Goal: Feedback & Contribution: Contribute content

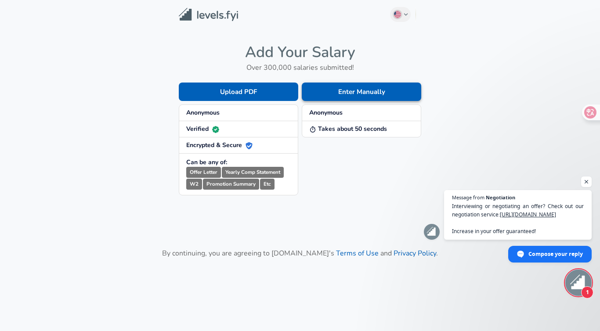
click at [362, 90] on button "Enter Manually" at bounding box center [362, 92] width 120 height 18
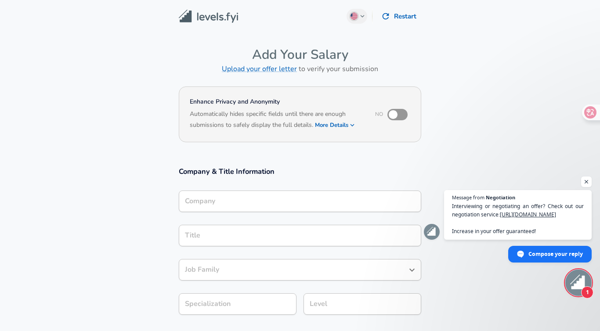
click at [286, 196] on input "Company" at bounding box center [300, 202] width 235 height 14
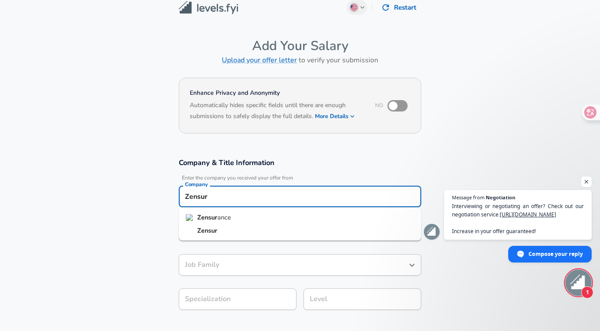
click at [280, 221] on li "Zensur ance" at bounding box center [300, 217] width 243 height 13
type input "Zensurance"
click at [272, 228] on input "Title" at bounding box center [300, 231] width 235 height 14
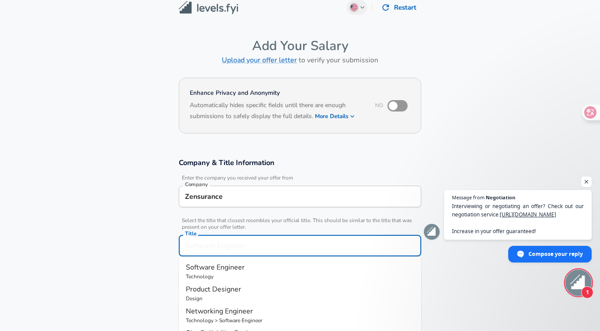
scroll to position [26, 0]
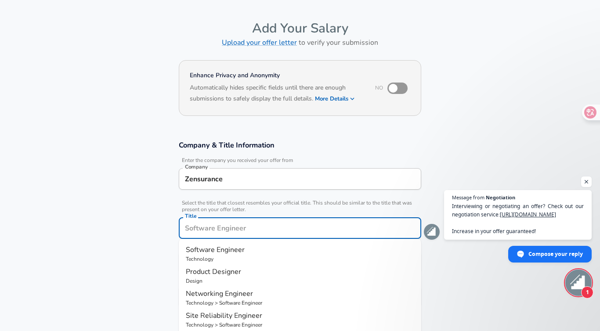
click at [273, 252] on p "Software Engineer" at bounding box center [300, 250] width 229 height 11
type input "Software Engineer"
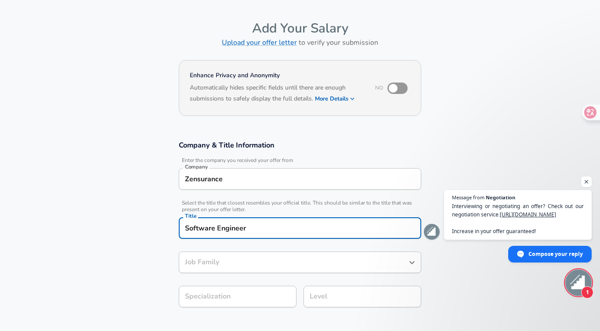
type input "Software Engineer"
click at [281, 288] on div "​ Select Specialization" at bounding box center [238, 297] width 118 height 22
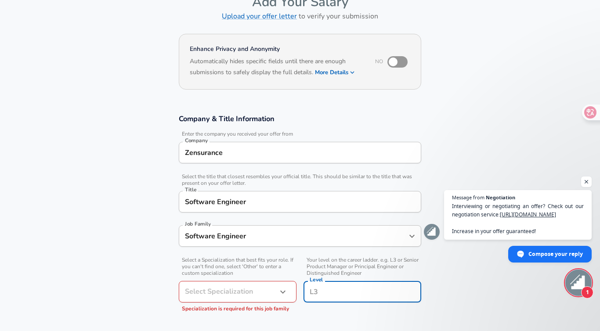
click at [357, 281] on div "Level" at bounding box center [363, 292] width 118 height 22
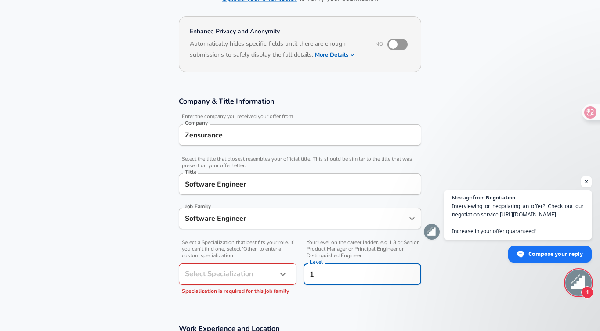
click at [438, 271] on section "Company & Title Information Enter the company you received your offer from Comp…" at bounding box center [300, 200] width 600 height 228
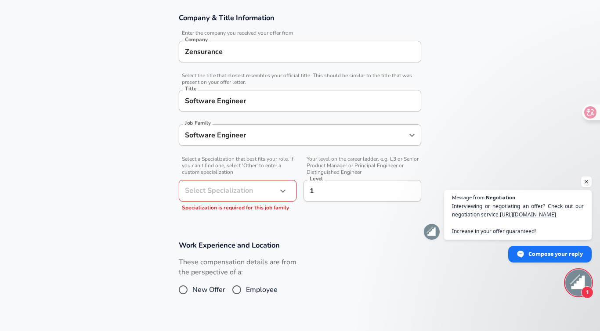
scroll to position [155, 0]
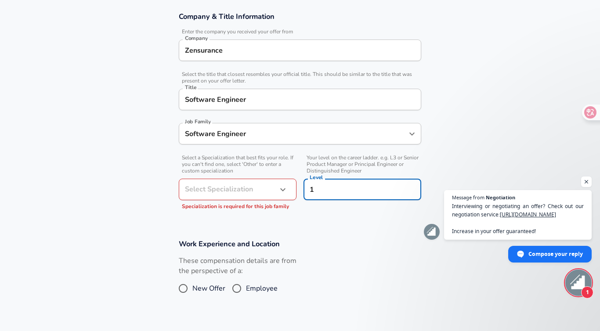
click at [348, 195] on input "1" at bounding box center [363, 190] width 110 height 14
type input "l"
type input "L1"
click at [352, 222] on section "Company & Title Information Enter the company you received your offer from Comp…" at bounding box center [300, 115] width 600 height 228
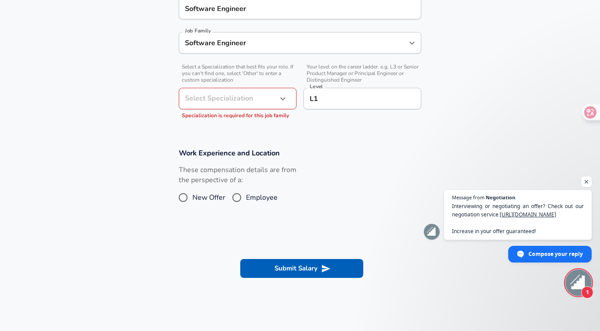
scroll to position [267, 0]
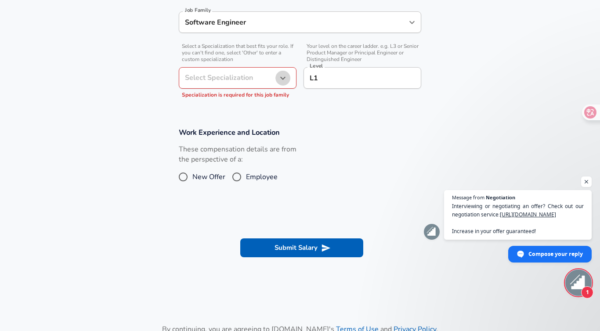
click at [276, 75] on button "button" at bounding box center [283, 78] width 15 height 15
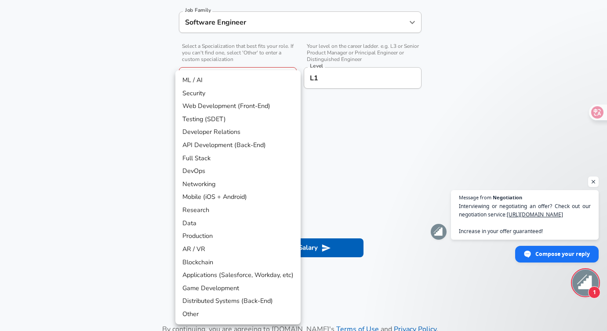
click at [267, 160] on li "Full Stack" at bounding box center [237, 158] width 125 height 13
type input "Full Stack"
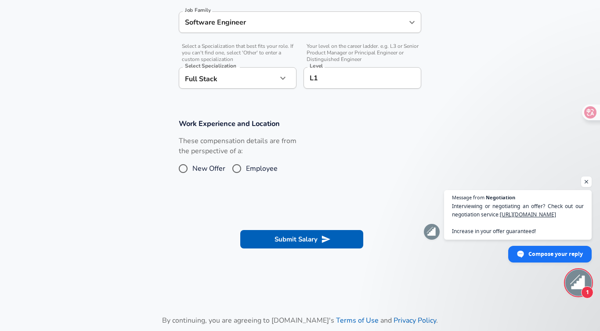
click at [235, 168] on input "Employee" at bounding box center [237, 169] width 18 height 14
radio input "true"
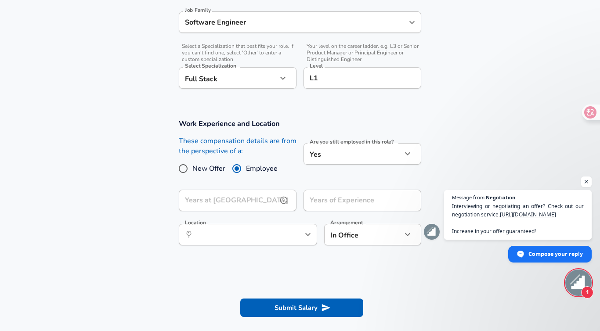
click at [273, 201] on input "Years at [GEOGRAPHIC_DATA]" at bounding box center [228, 201] width 98 height 22
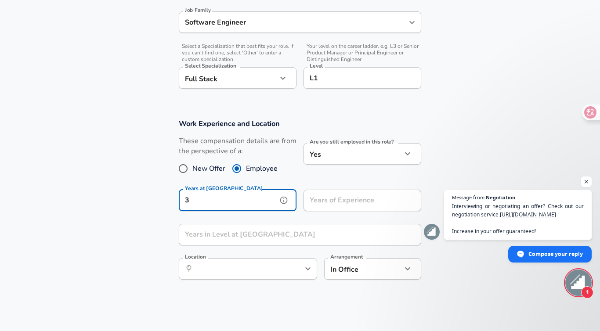
type input "3"
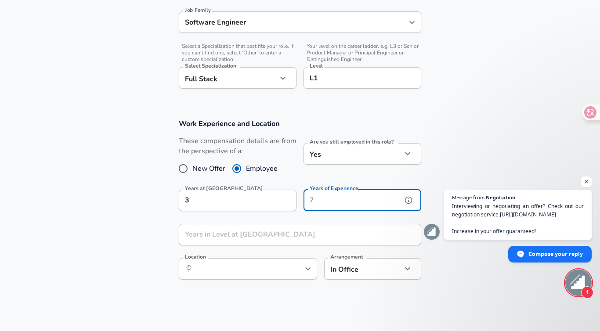
click at [341, 207] on input "Years of Experience" at bounding box center [353, 201] width 98 height 22
type input "2"
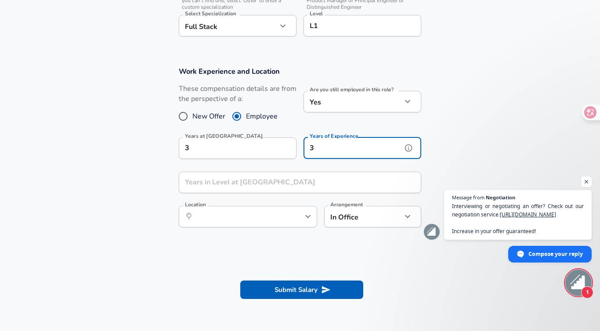
scroll to position [320, 0]
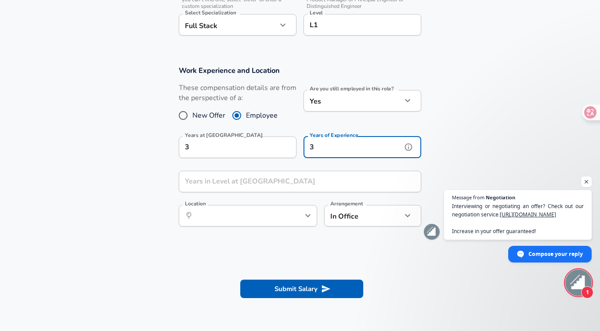
type input "3"
click at [315, 179] on input "Years in Level at [GEOGRAPHIC_DATA]" at bounding box center [290, 182] width 223 height 22
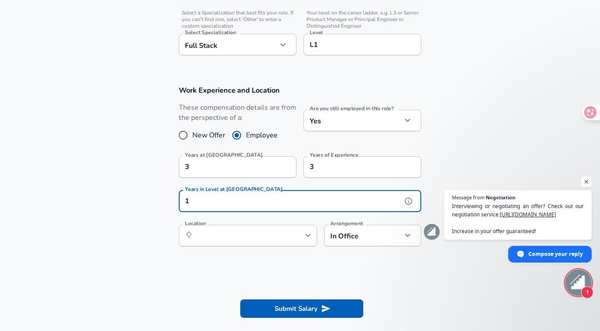
scroll to position [304, 0]
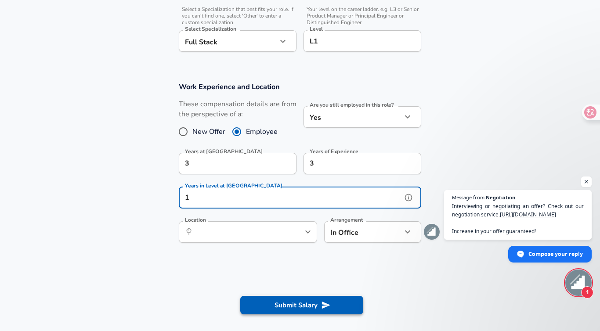
type input "1"
click at [324, 311] on button "Submit Salary" at bounding box center [301, 305] width 123 height 18
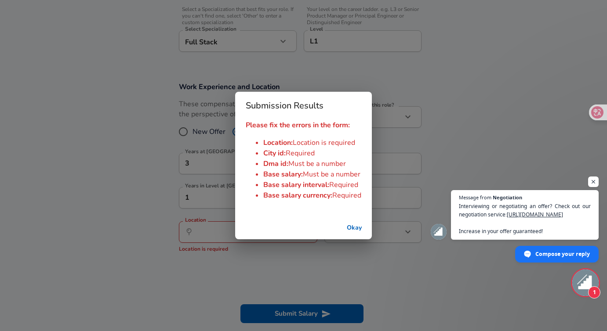
click at [349, 229] on button "Okay" at bounding box center [354, 228] width 28 height 16
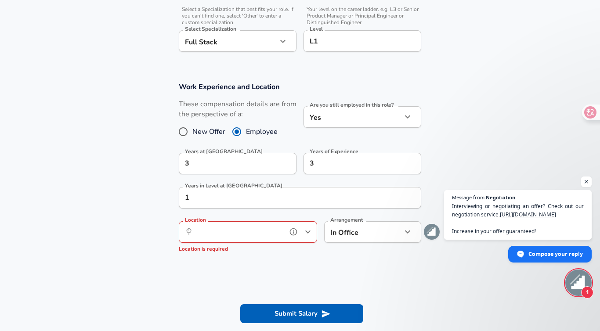
click at [240, 235] on input "Location" at bounding box center [238, 232] width 90 height 14
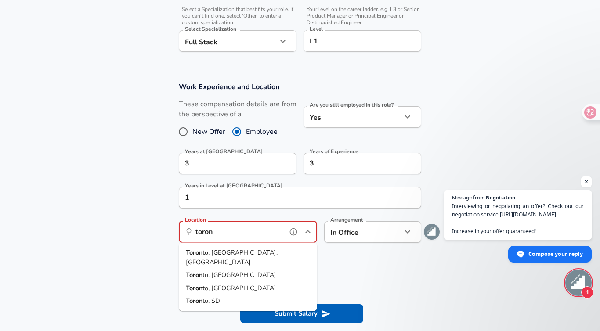
click at [247, 254] on li "Toron to, [GEOGRAPHIC_DATA], [GEOGRAPHIC_DATA]" at bounding box center [248, 258] width 138 height 22
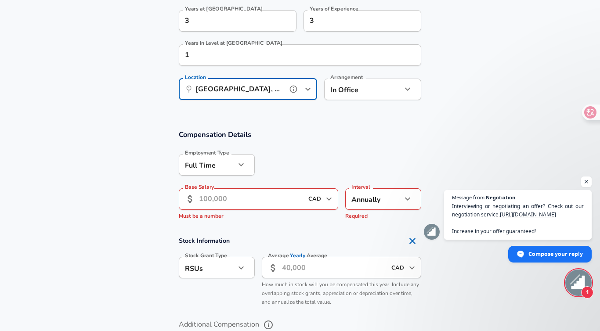
scroll to position [448, 0]
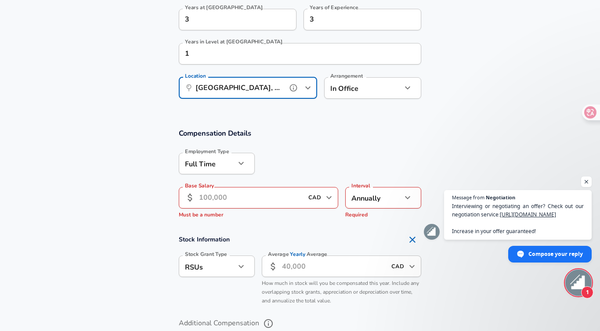
type input "[GEOGRAPHIC_DATA], [GEOGRAPHIC_DATA], [GEOGRAPHIC_DATA]"
click at [255, 200] on input "Base Salary" at bounding box center [251, 198] width 104 height 22
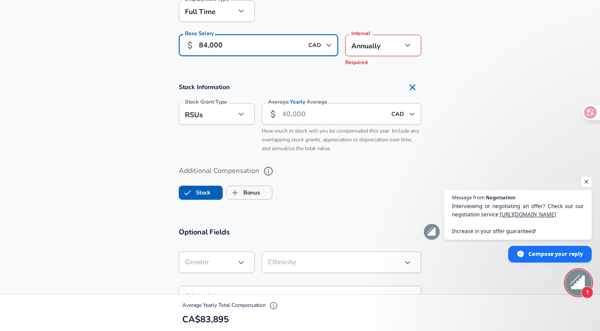
scroll to position [602, 0]
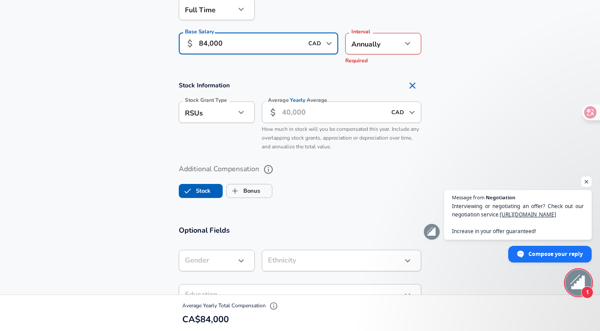
type input "84,000"
click at [411, 81] on icon "Remove Section" at bounding box center [412, 85] width 11 height 11
checkbox input "false"
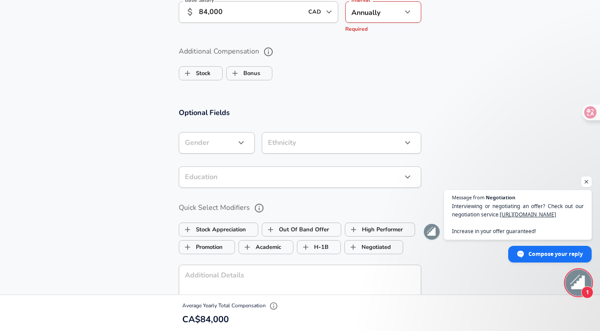
scroll to position [635, 0]
click at [262, 66] on span "Bonus" at bounding box center [249, 72] width 45 height 17
checkbox input "true"
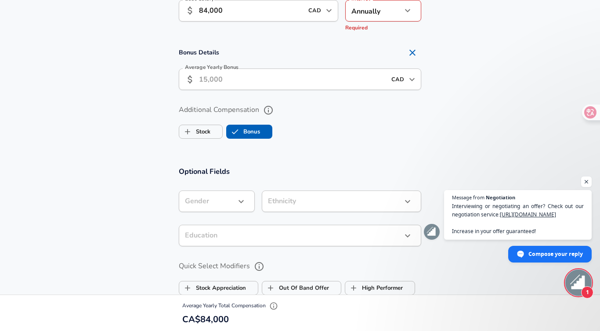
click at [256, 78] on input "Average Yearly Bonus" at bounding box center [292, 80] width 187 height 22
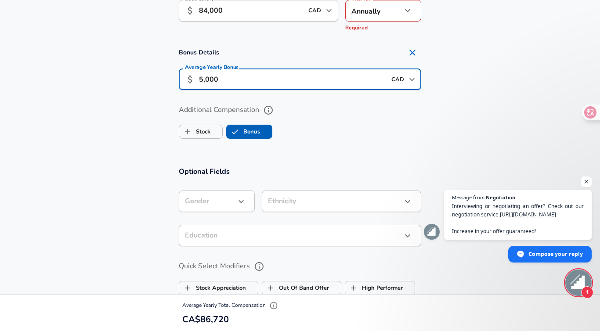
type input "5,000"
click at [395, 135] on ul "Stock Bonus" at bounding box center [300, 130] width 243 height 18
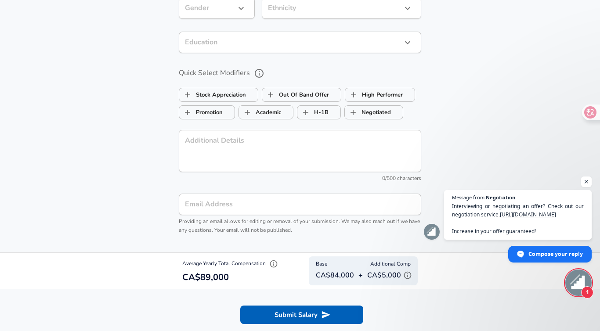
scroll to position [831, 0]
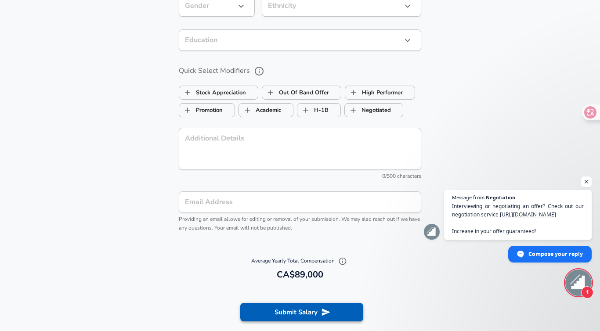
click at [314, 310] on button "Submit Salary" at bounding box center [301, 312] width 123 height 18
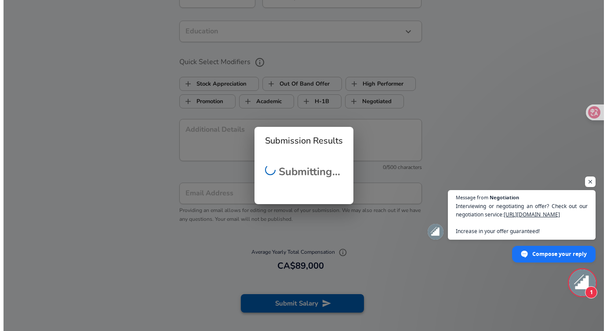
scroll to position [822, 0]
